Goal: Transaction & Acquisition: Purchase product/service

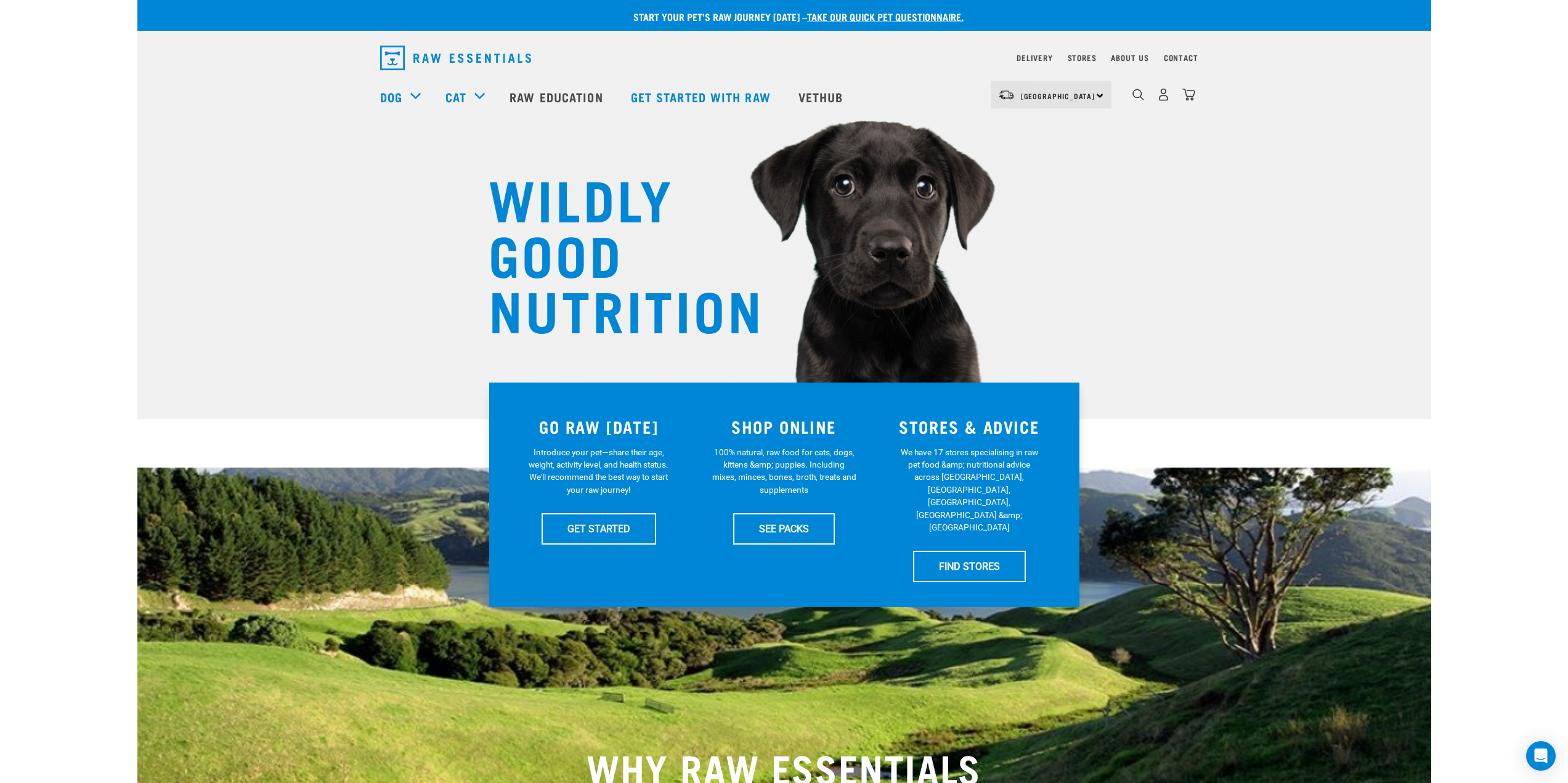
click at [1329, 268] on div "WILDLY GOOD NUTRITION" at bounding box center [784, 210] width 1293 height 419
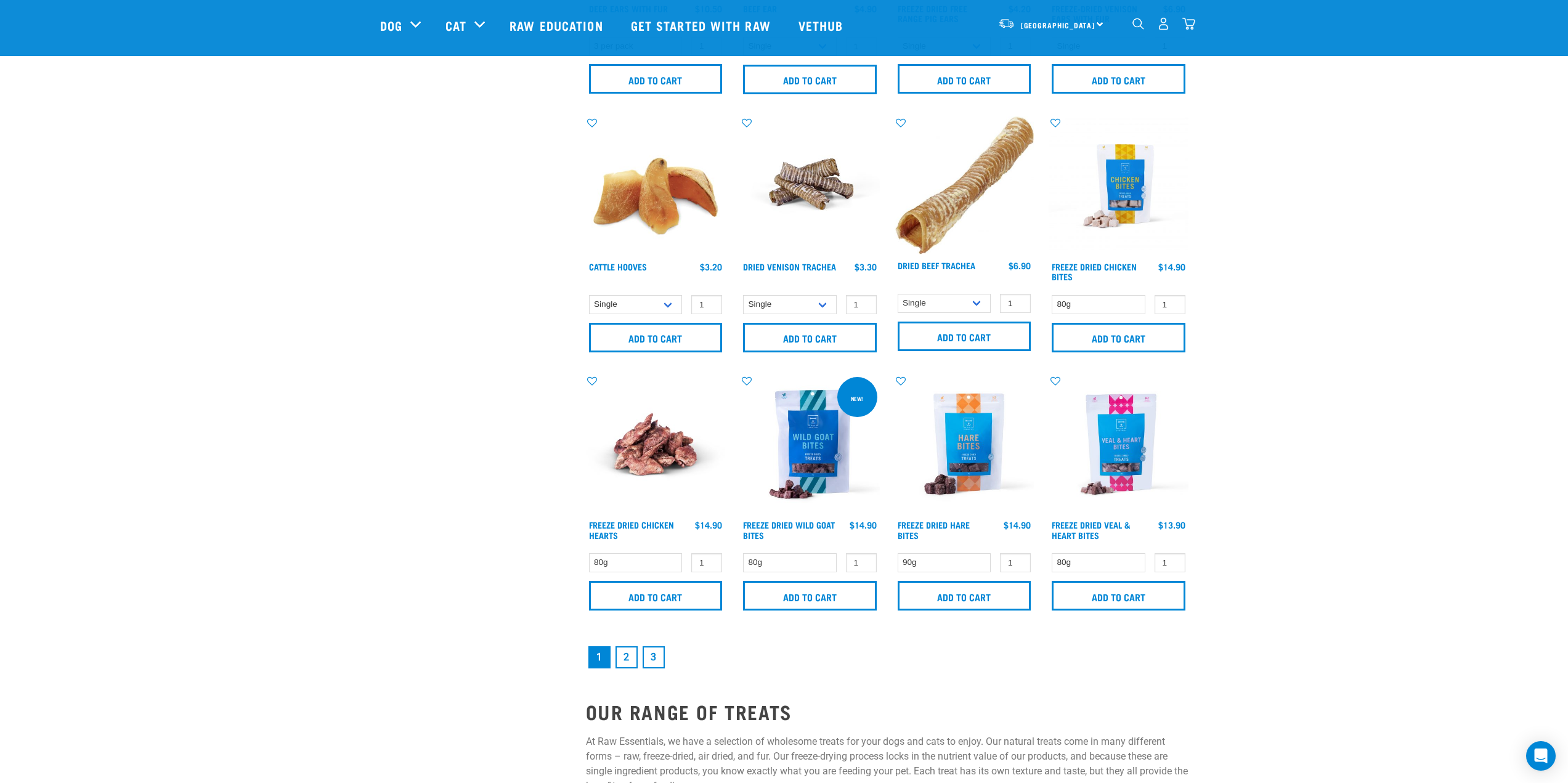
scroll to position [1541, 0]
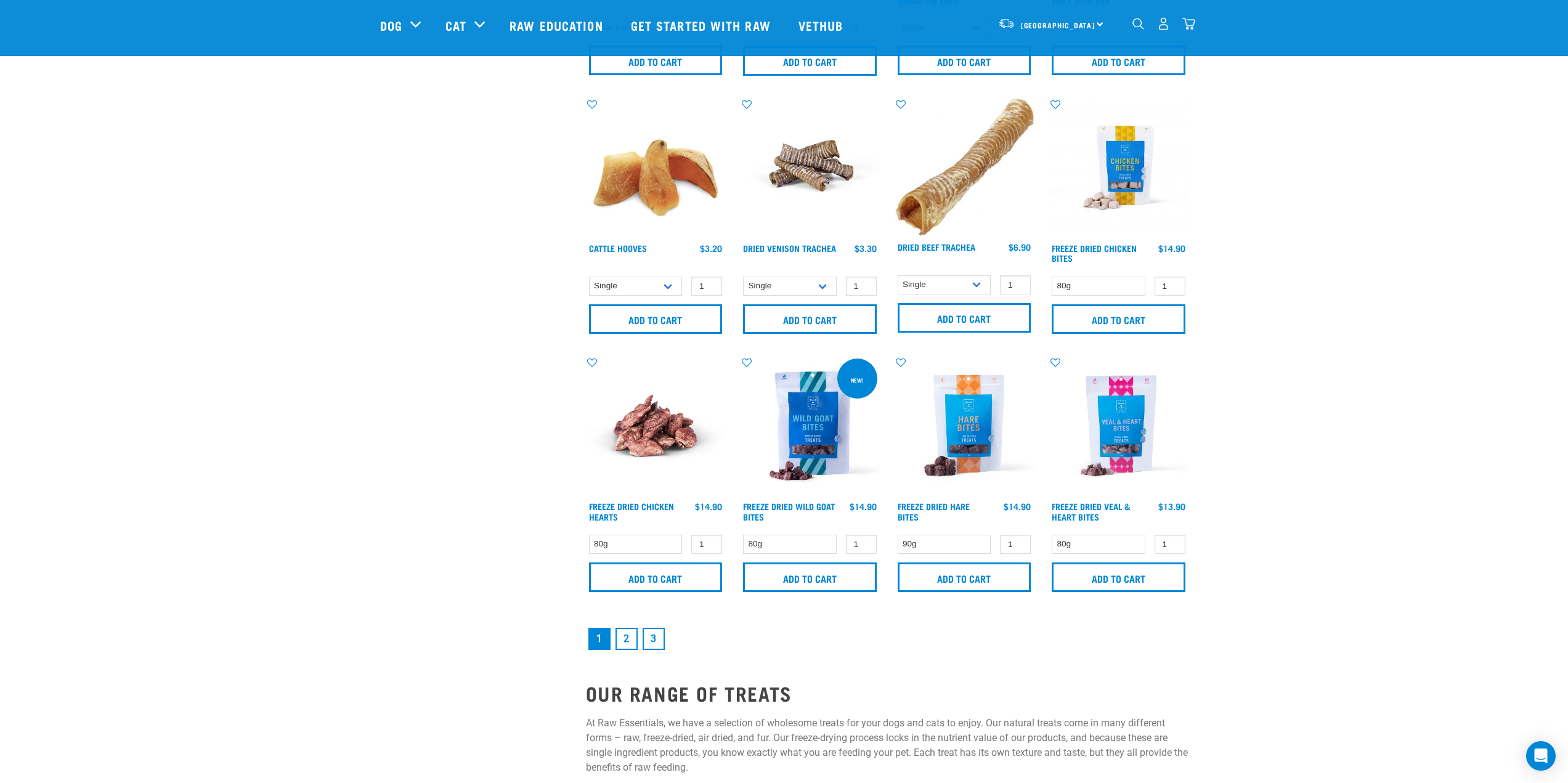
click at [631, 641] on link "2" at bounding box center [626, 639] width 22 height 22
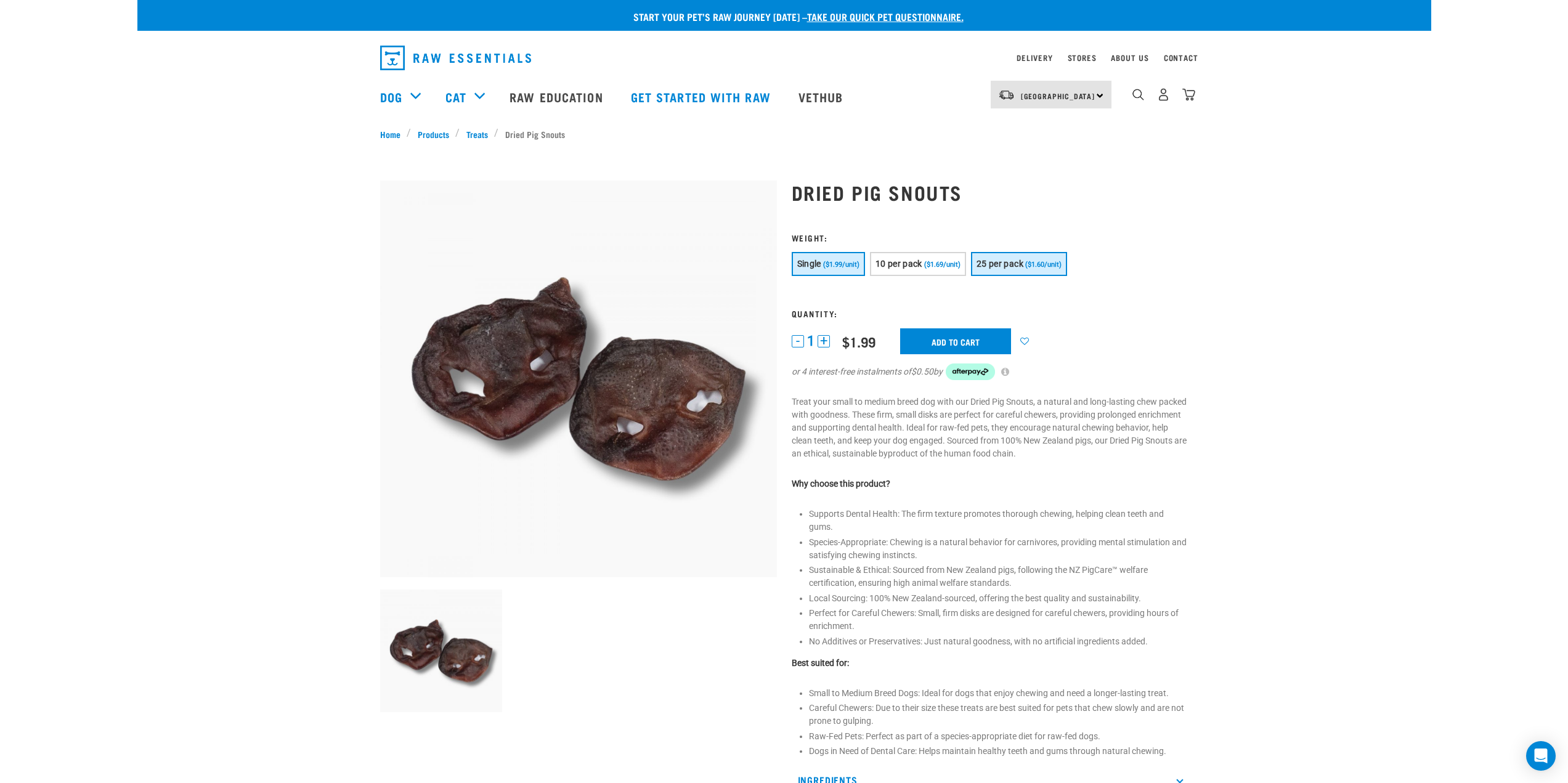
click at [1019, 265] on span "25 per pack" at bounding box center [1000, 264] width 47 height 10
click at [1004, 263] on span "25 per pack" at bounding box center [1000, 264] width 47 height 10
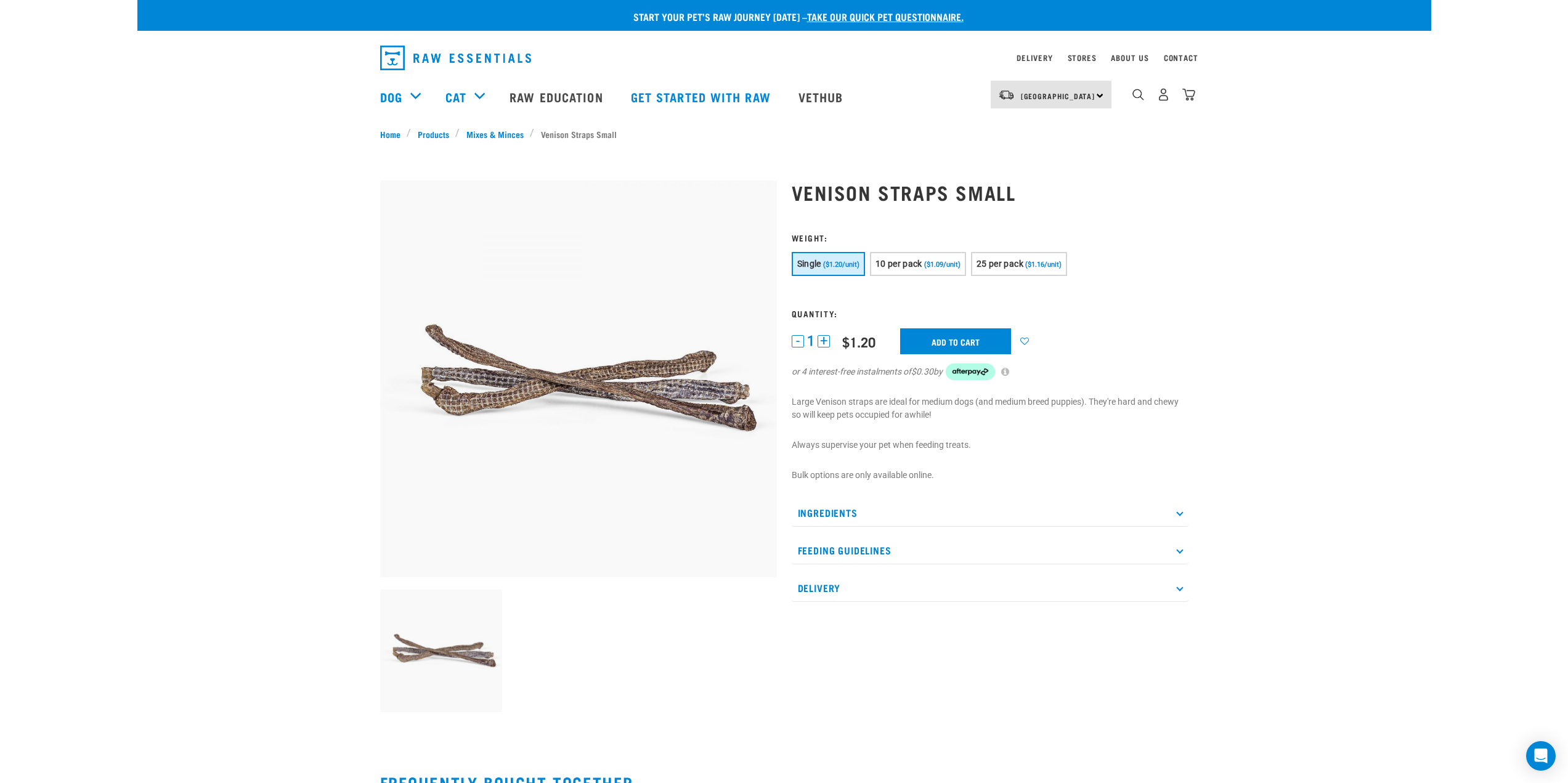
click at [815, 268] on span "Single" at bounding box center [809, 264] width 24 height 10
drag, startPoint x: 793, startPoint y: 188, endPoint x: 1007, endPoint y: 188, distance: 214.0
click at [1007, 188] on h1 "Venison Straps Small" at bounding box center [990, 192] width 397 height 22
click at [1027, 196] on h1 "Venison Straps Small" at bounding box center [990, 192] width 397 height 22
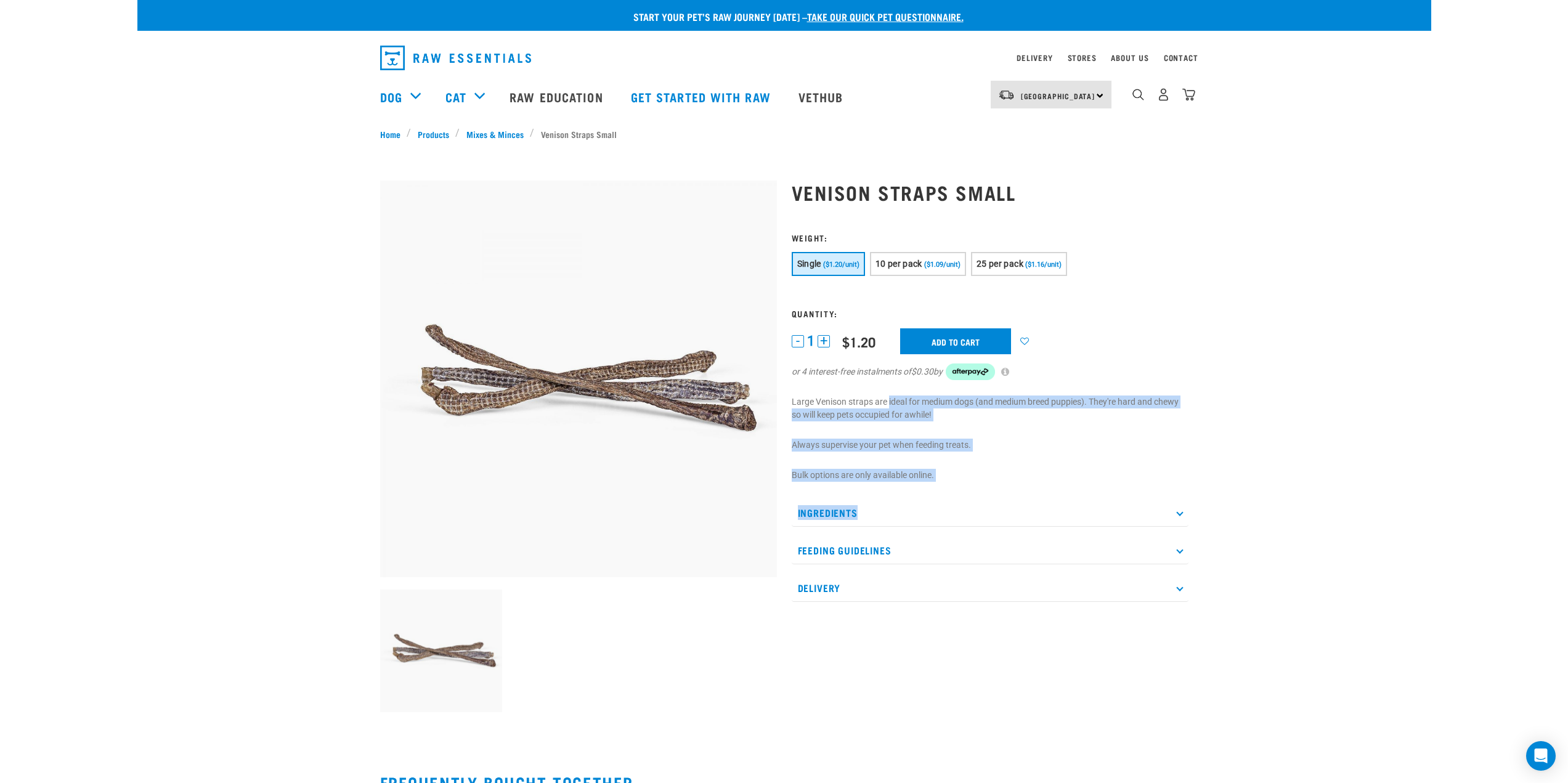
drag, startPoint x: 892, startPoint y: 407, endPoint x: 908, endPoint y: 487, distance: 81.6
click at [917, 488] on div "Venison Straps Small" at bounding box center [990, 442] width 411 height 557
click at [861, 460] on div "Venison Straps Small" at bounding box center [990, 442] width 411 height 557
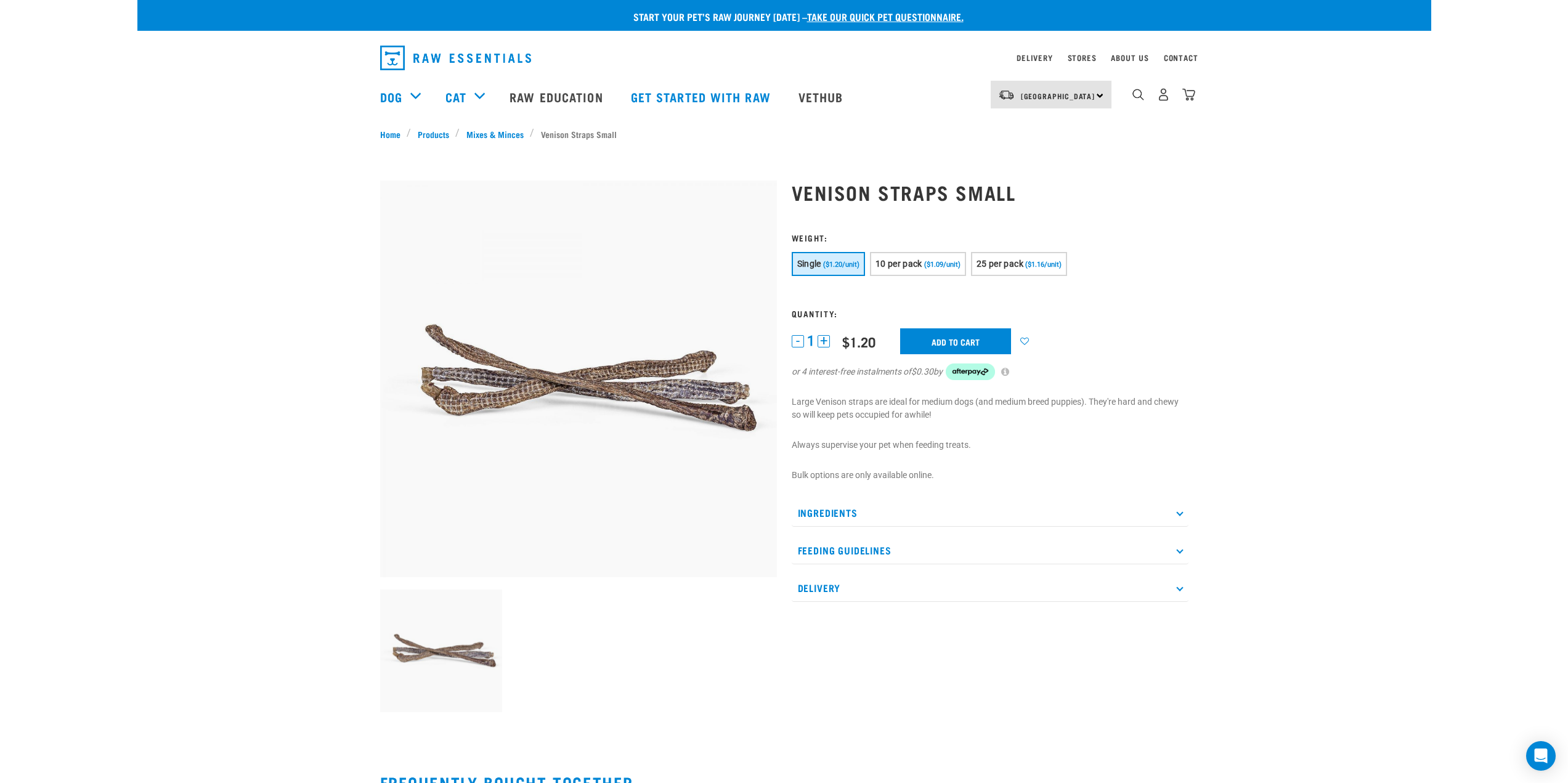
click at [866, 411] on p "Large Venison straps are ideal for medium dogs (and medium breed puppies). They…" at bounding box center [990, 408] width 397 height 26
click at [875, 402] on p "Large Venison straps are ideal for medium dogs (and medium breed puppies). They…" at bounding box center [990, 408] width 397 height 26
click at [937, 256] on button "10 per pack ($1.09/unit)" at bounding box center [917, 264] width 96 height 24
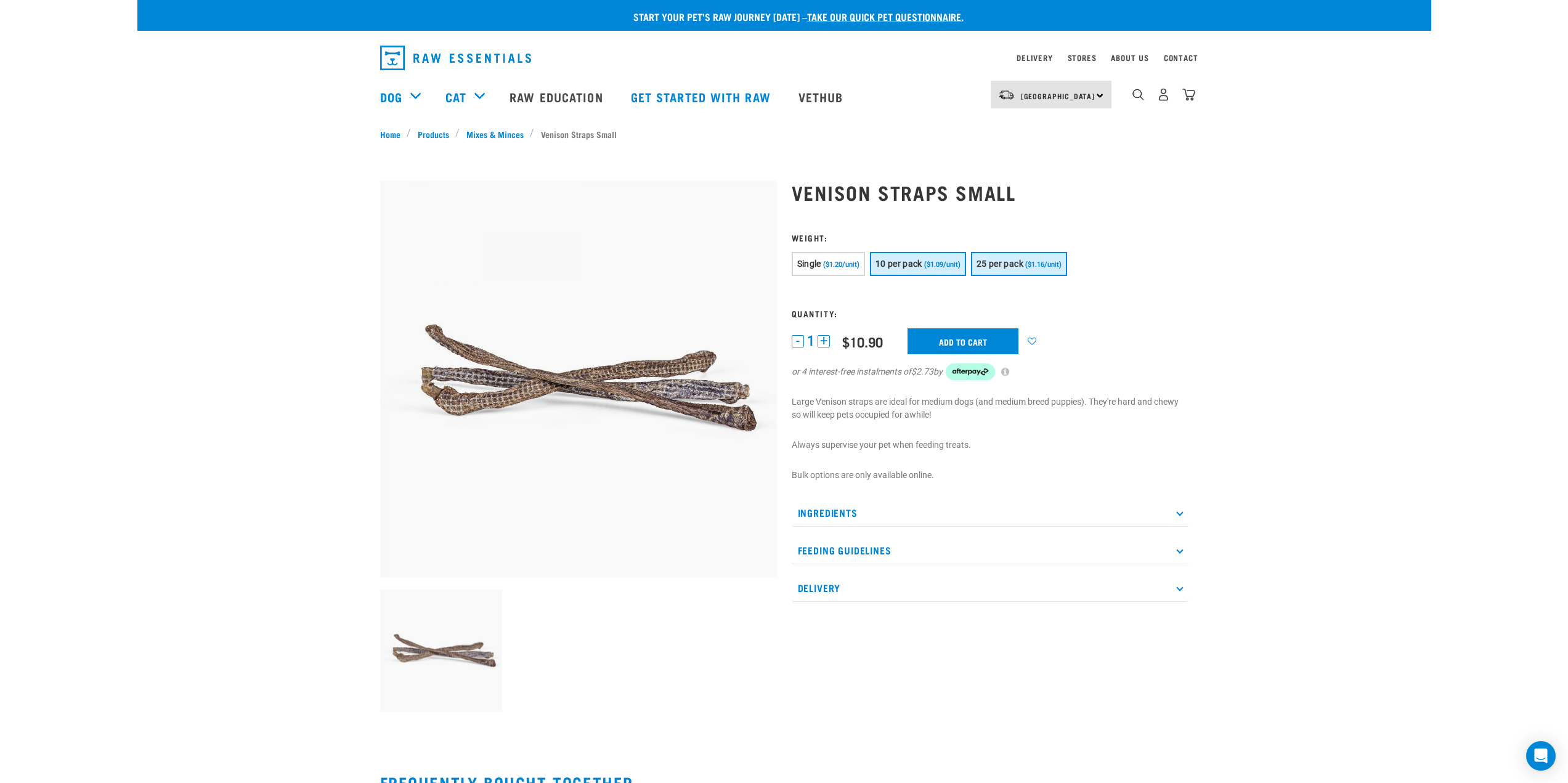
click at [1006, 271] on button "25 per pack ($1.16/unit)" at bounding box center [1019, 264] width 96 height 24
click at [920, 266] on span "10 per pack" at bounding box center [898, 264] width 47 height 10
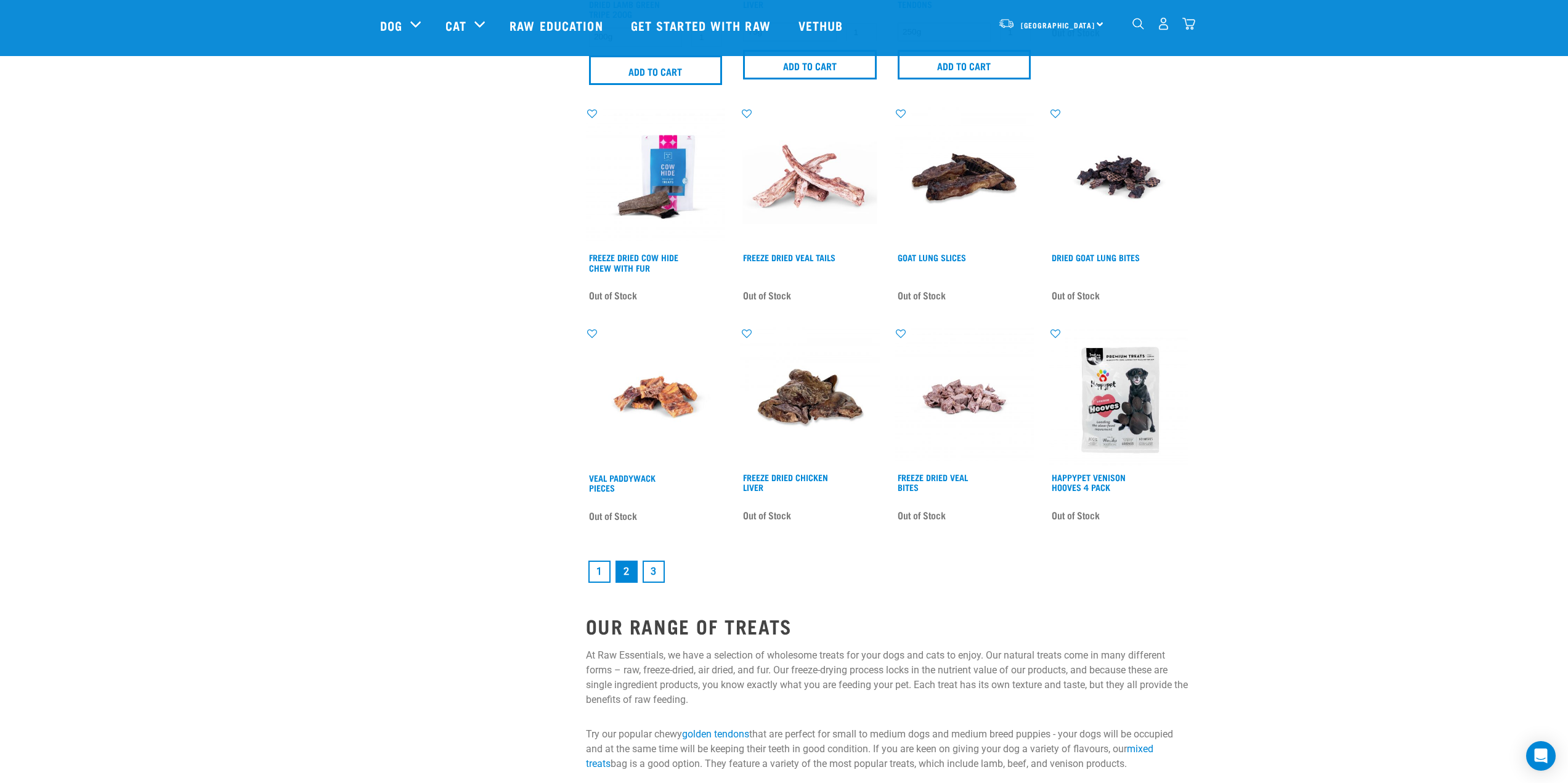
scroll to position [1541, 0]
click at [657, 579] on link "3" at bounding box center [653, 570] width 22 height 22
